Goal: Information Seeking & Learning: Check status

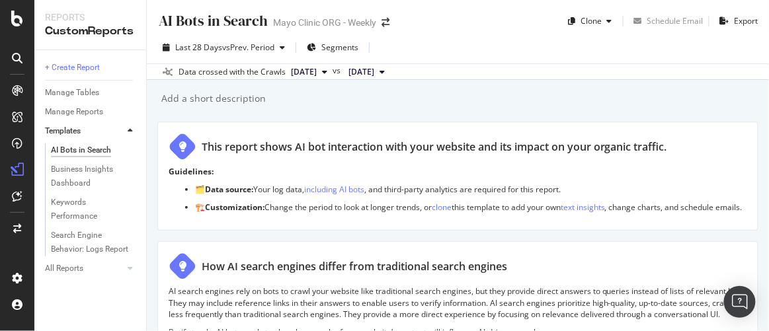
scroll to position [1149, 0]
